Goal: Register for event/course

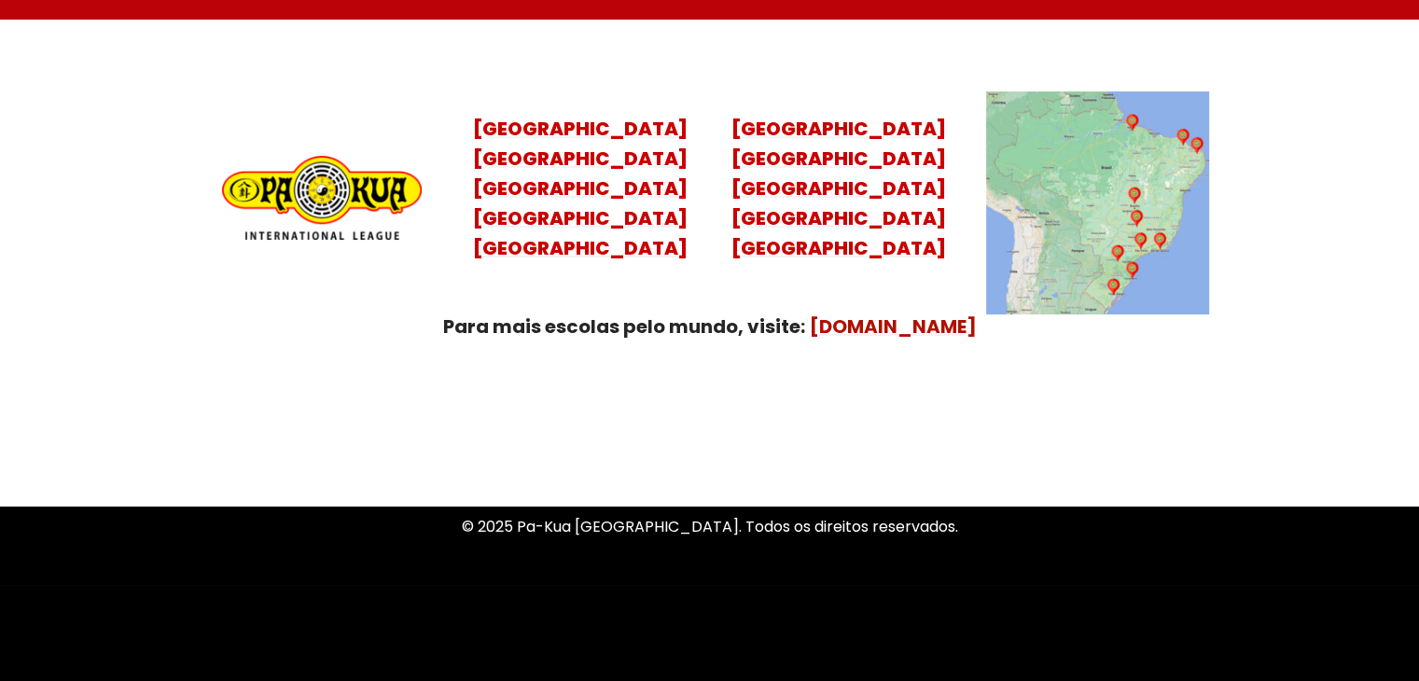
scroll to position [7556, 0]
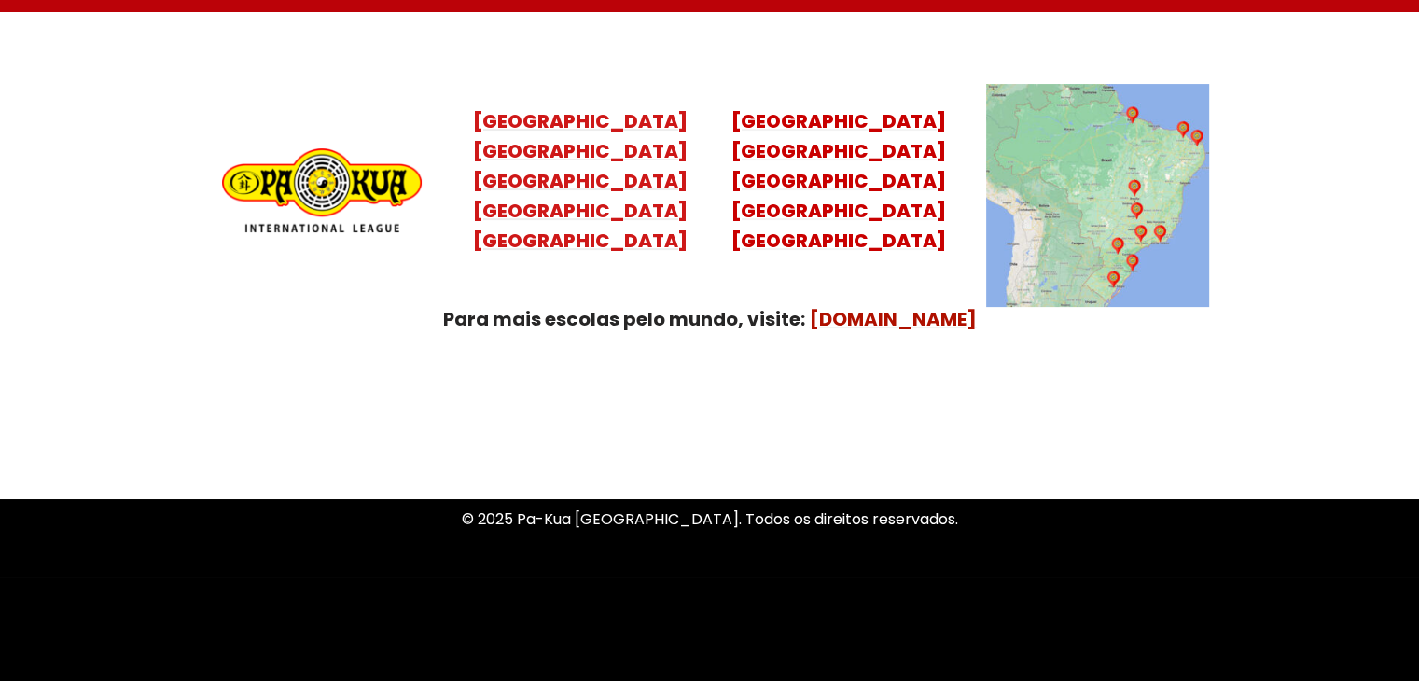
click at [608, 188] on mark "Santa Catarina Paraná São Paulo Rio de Janeiro" at bounding box center [580, 196] width 215 height 116
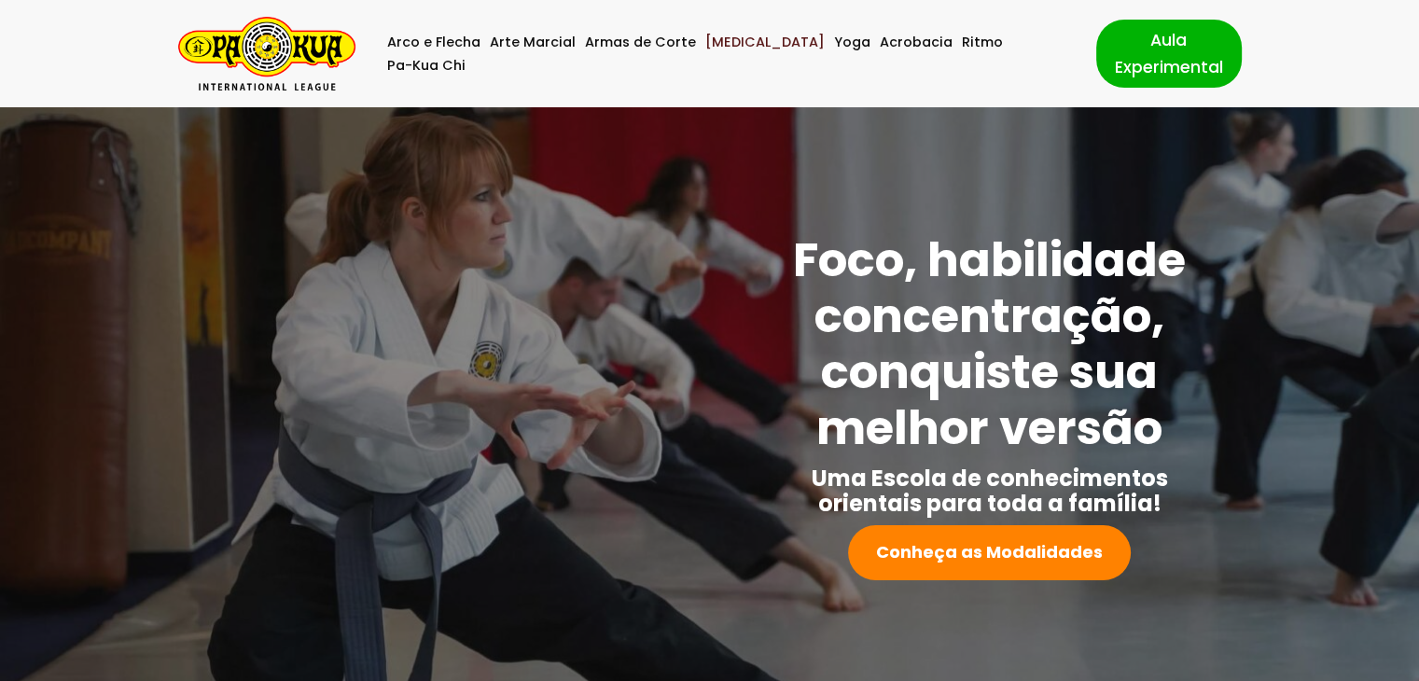
click at [731, 51] on link "[MEDICAL_DATA]" at bounding box center [764, 42] width 119 height 23
click at [265, 52] on img "Pa-Kua Brasil Uma Escola de conhecimentos orientais para toda a família. Foco, …" at bounding box center [266, 54] width 177 height 74
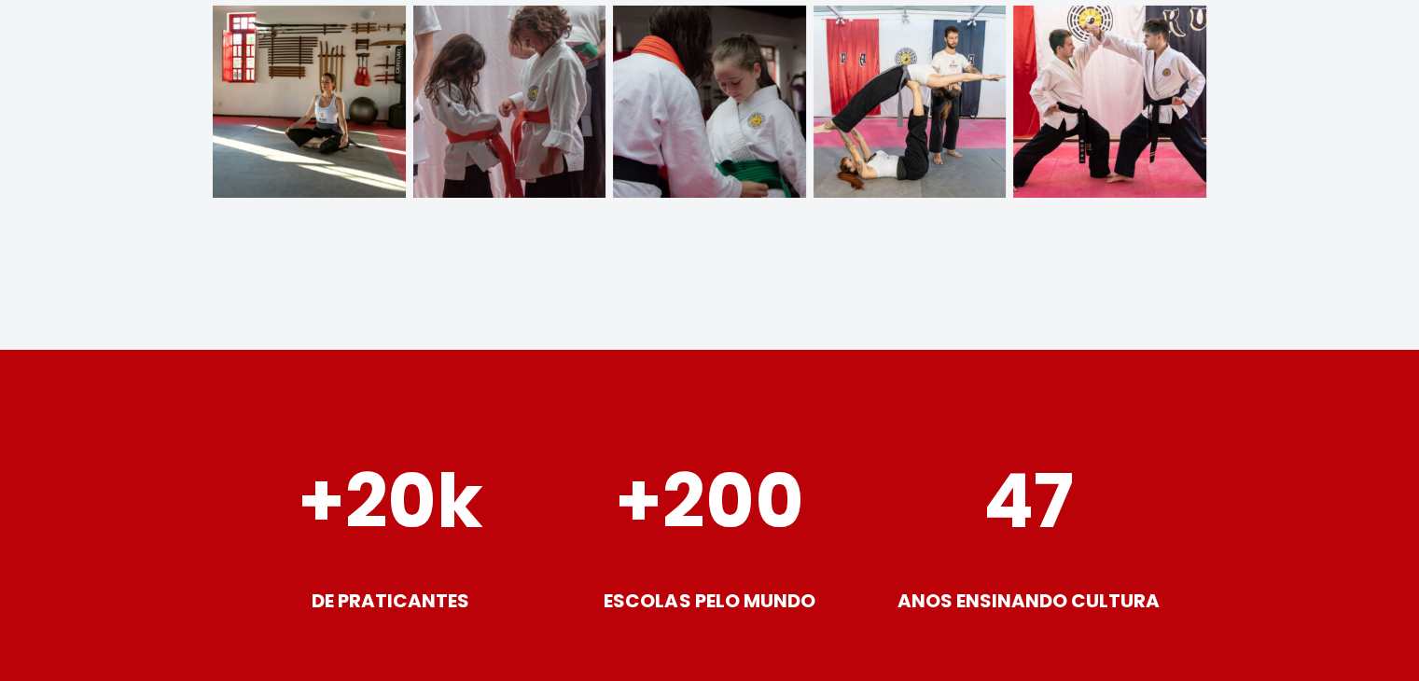
scroll to position [7556, 0]
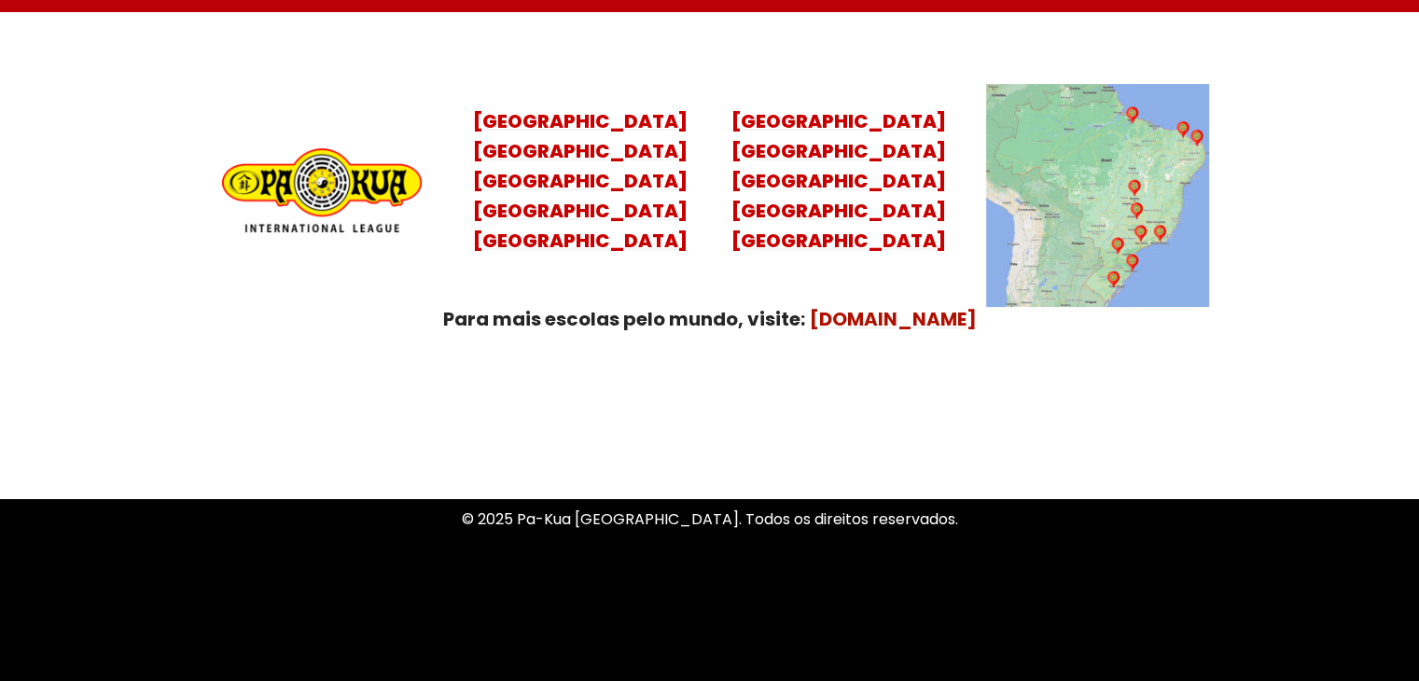
click at [1123, 247] on img at bounding box center [1097, 195] width 223 height 223
click at [586, 183] on mark "Santa Catarina Paraná São Paulo Rio de Janeiro" at bounding box center [580, 196] width 215 height 116
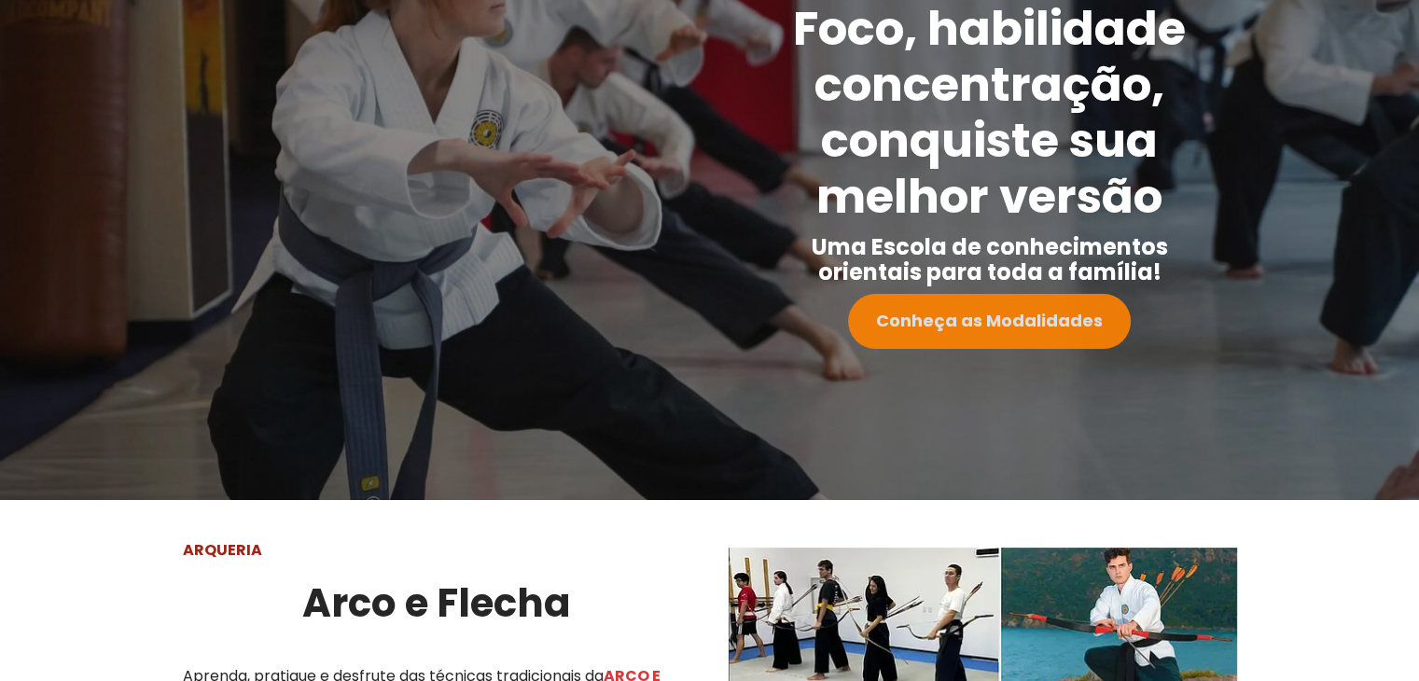
click at [965, 318] on strong "Conheça as Modalidades" at bounding box center [989, 320] width 227 height 23
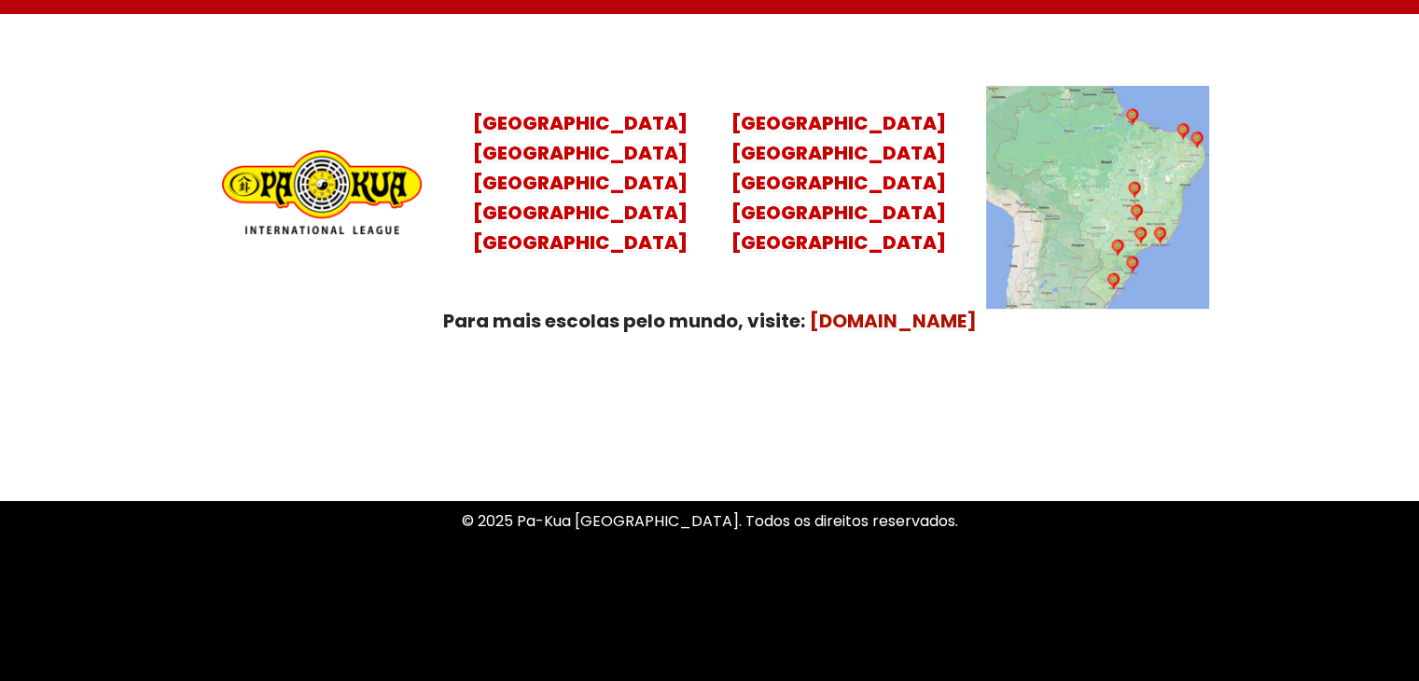
scroll to position [7556, 0]
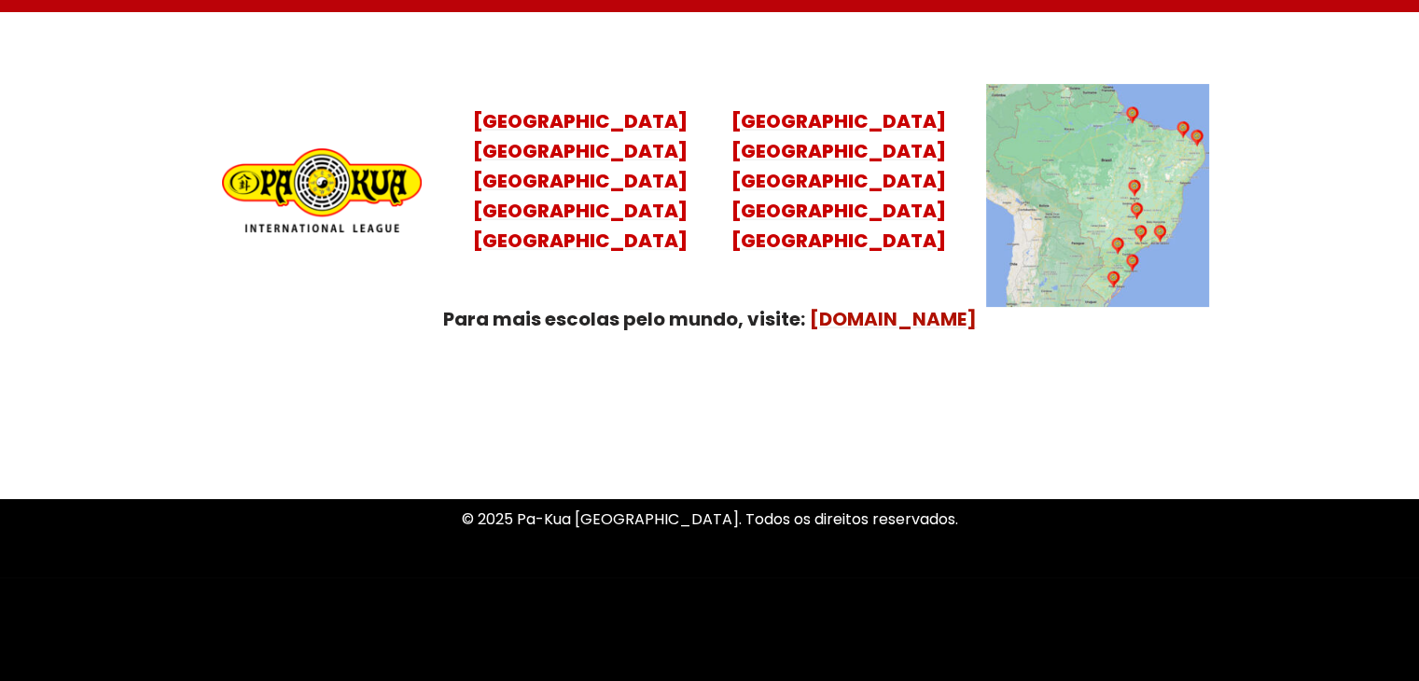
click at [1115, 255] on img at bounding box center [1097, 195] width 223 height 223
click at [587, 165] on mark "Santa Catarina Paraná São Paulo Rio de Janeiro" at bounding box center [580, 196] width 215 height 116
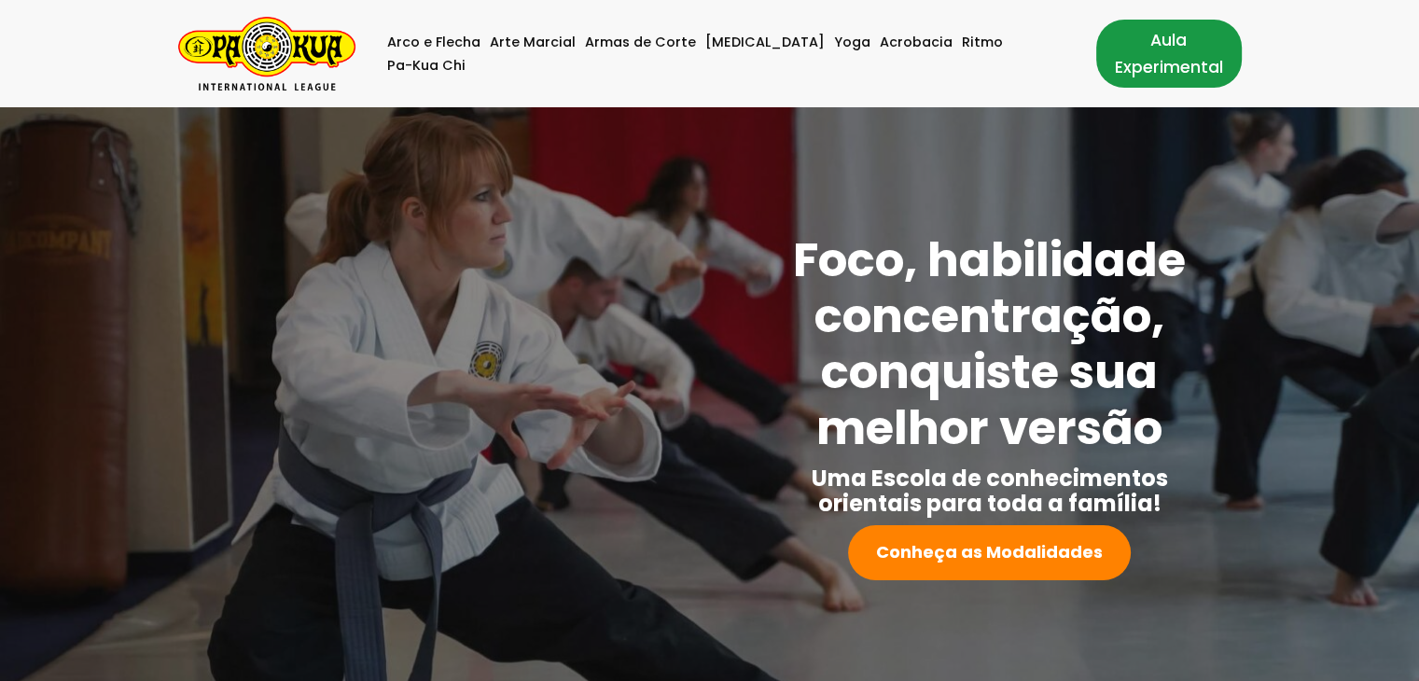
click at [1130, 49] on link "Aula Experimental" at bounding box center [1169, 53] width 146 height 67
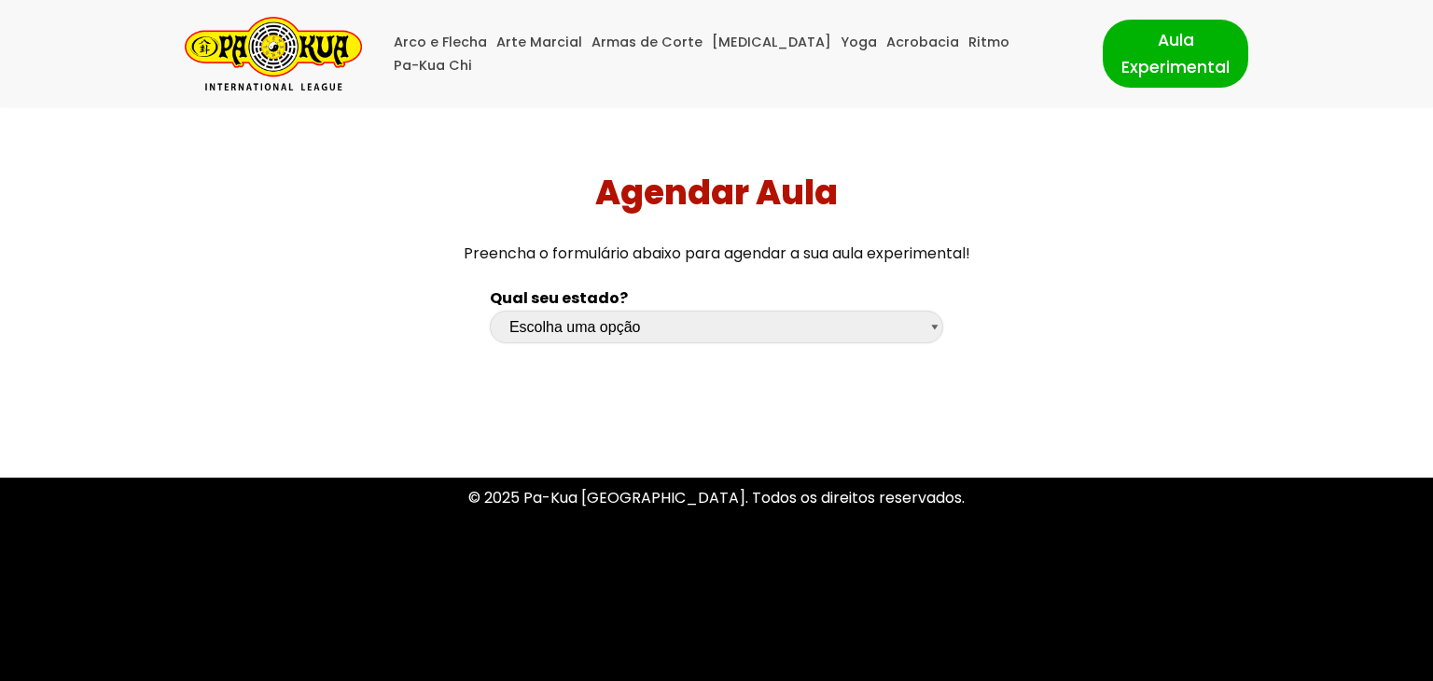
click at [937, 328] on select "Escolha uma opção [GEOGRAPHIC_DATA] [GEOGRAPHIC_DATA] [GEOGRAPHIC_DATA] [GEOGRA…" at bounding box center [717, 327] width 454 height 33
select select "sp"
click at [490, 311] on select "Escolha uma opção [GEOGRAPHIC_DATA] [GEOGRAPHIC_DATA] [GEOGRAPHIC_DATA] [GEOGRA…" at bounding box center [717, 327] width 454 height 33
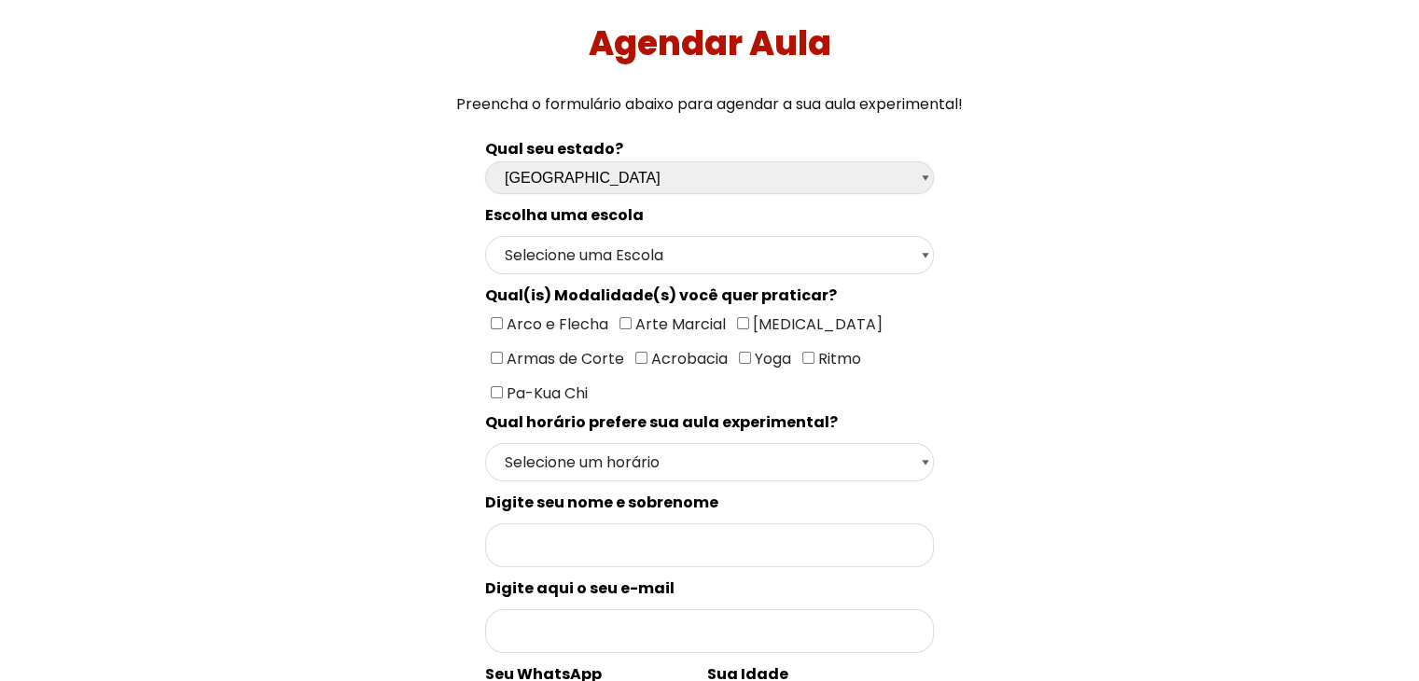
scroll to position [187, 0]
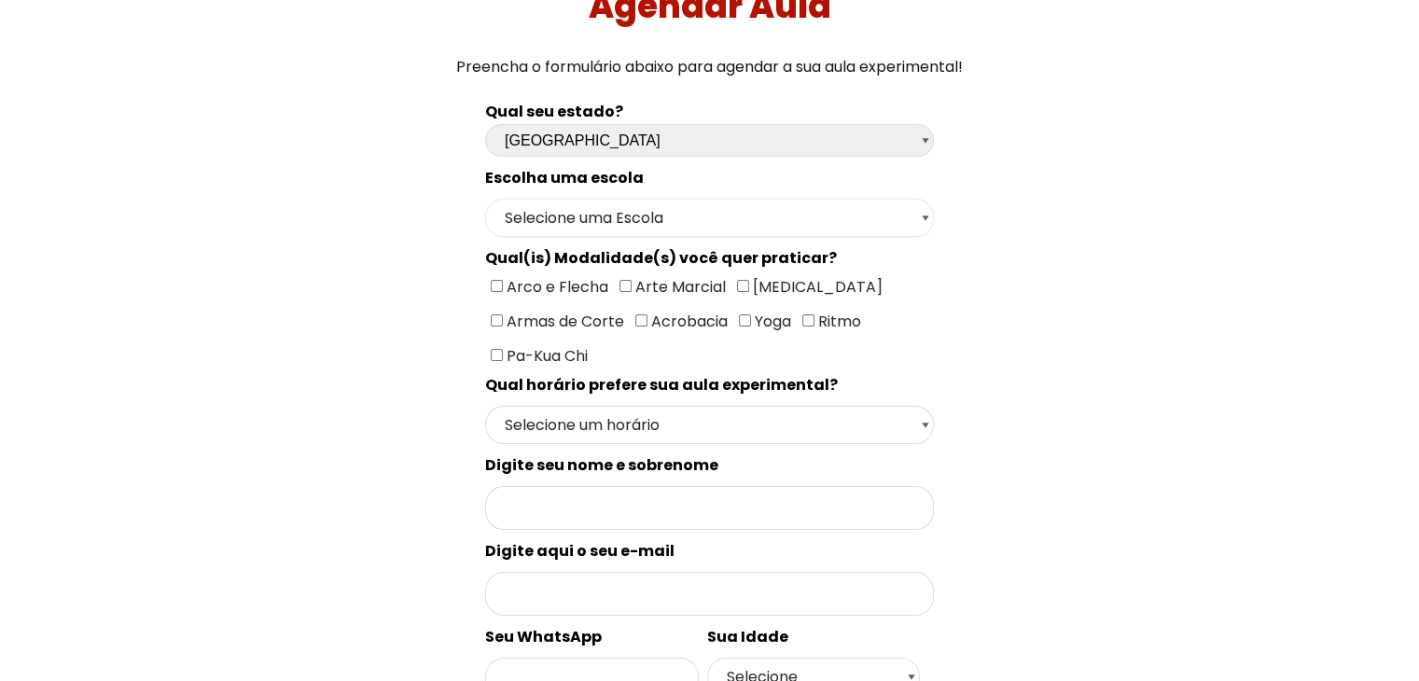
click at [710, 222] on select "Selecione uma Escola [GEOGRAPHIC_DATA] - Escola [GEOGRAPHIC_DATA] - [GEOGRAPHIC…" at bounding box center [709, 218] width 449 height 38
click at [1041, 247] on div "Qual seu estado? Escolha uma opção Rio Grande do Sul Santa Catarina Paraná São …" at bounding box center [710, 625] width 994 height 1070
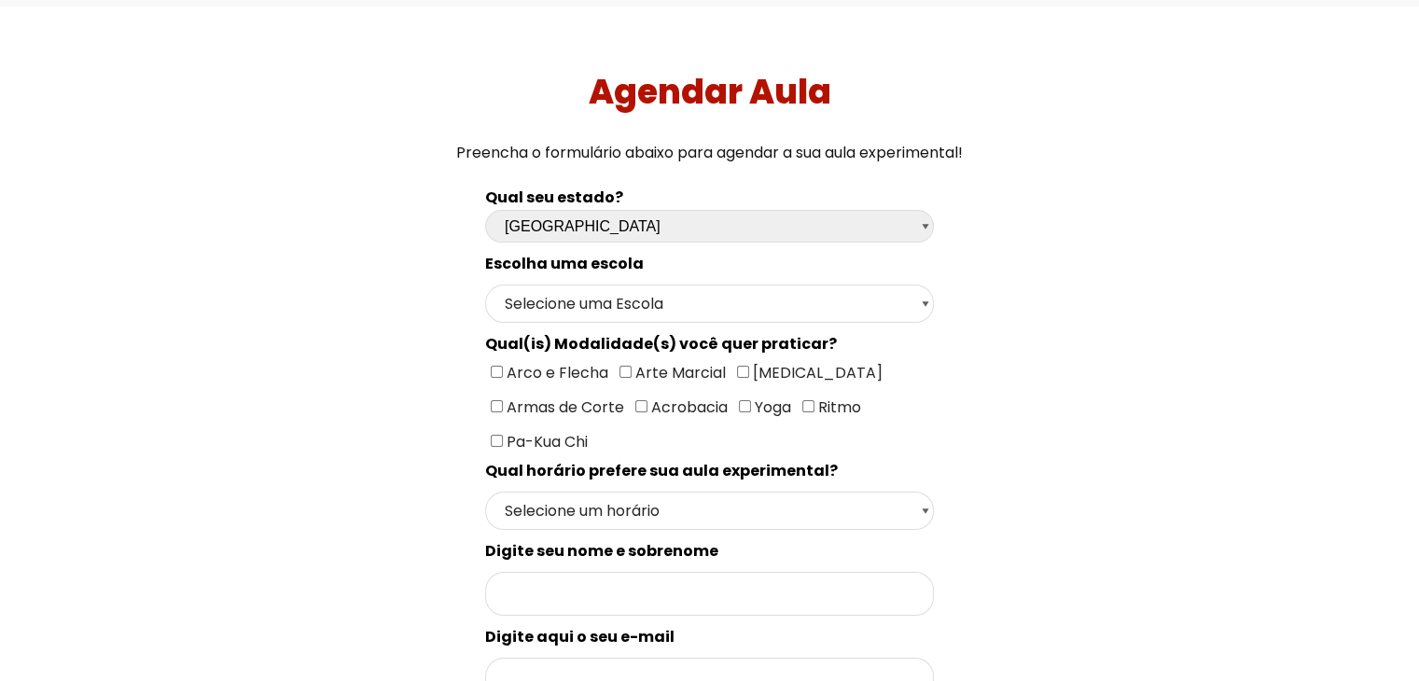
scroll to position [0, 0]
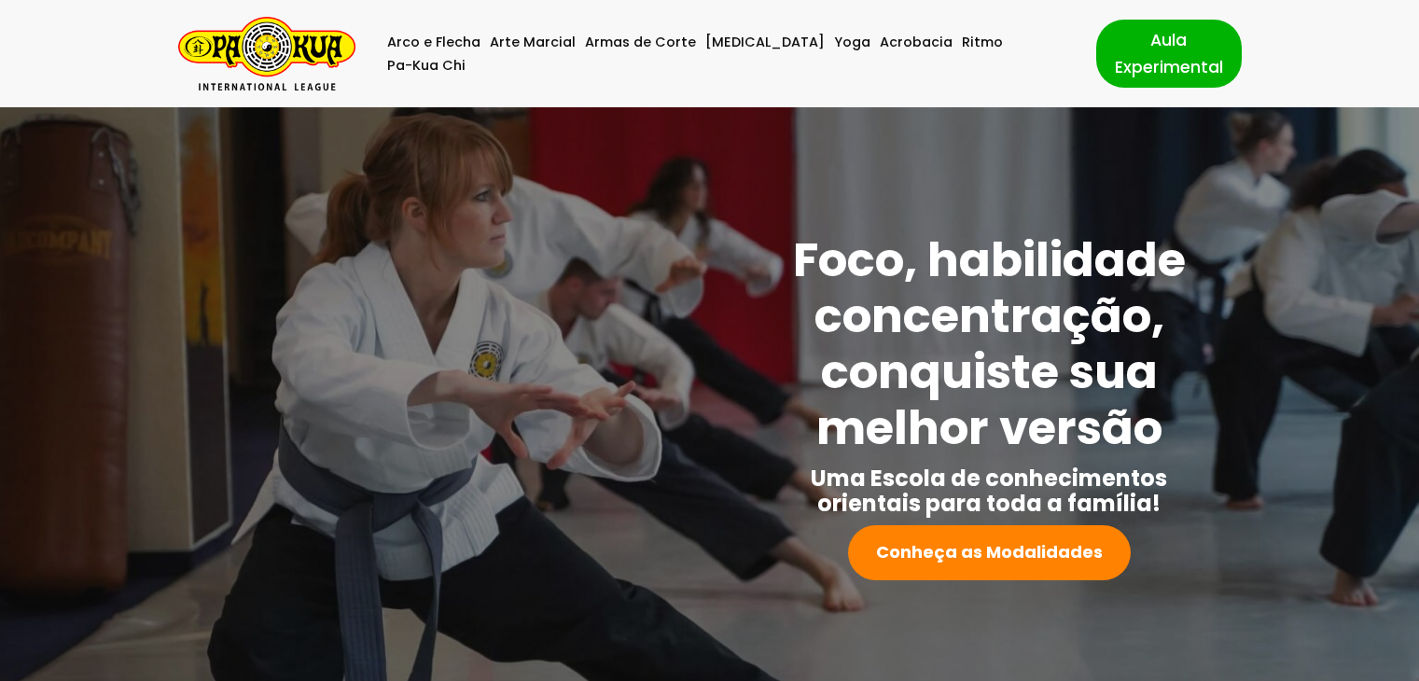
scroll to position [231, 0]
